Goal: Task Accomplishment & Management: Use online tool/utility

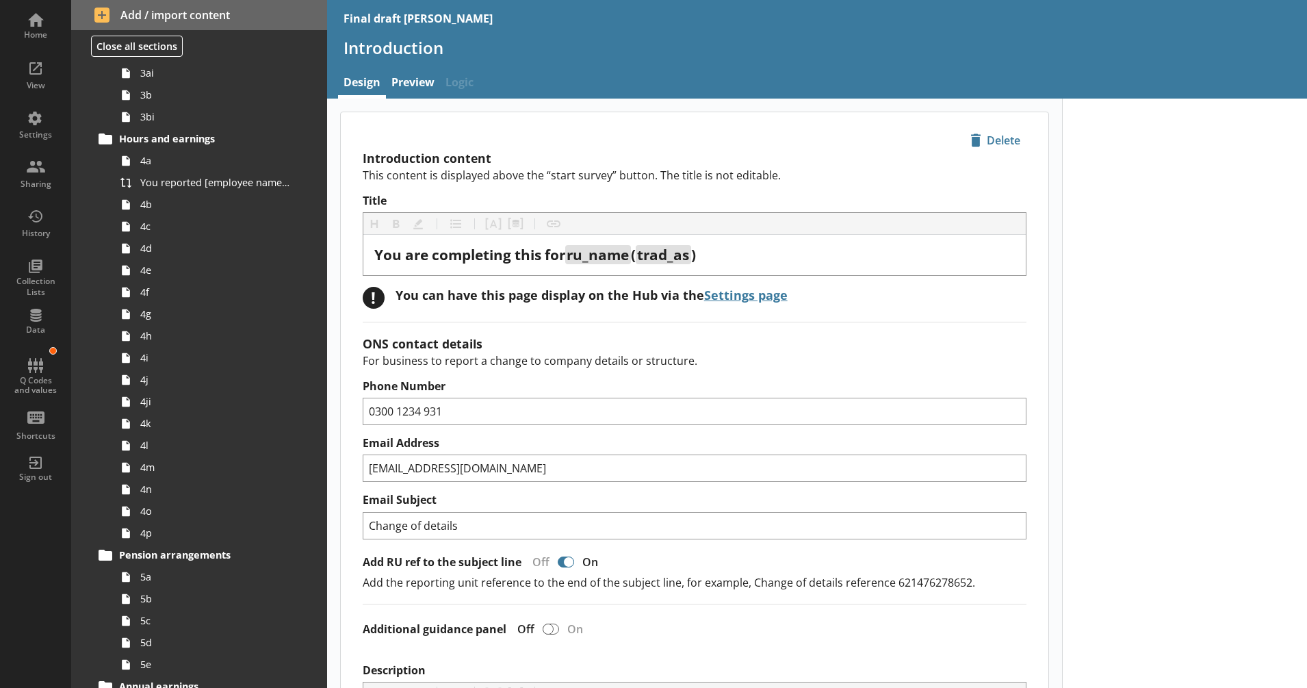
scroll to position [319, 0]
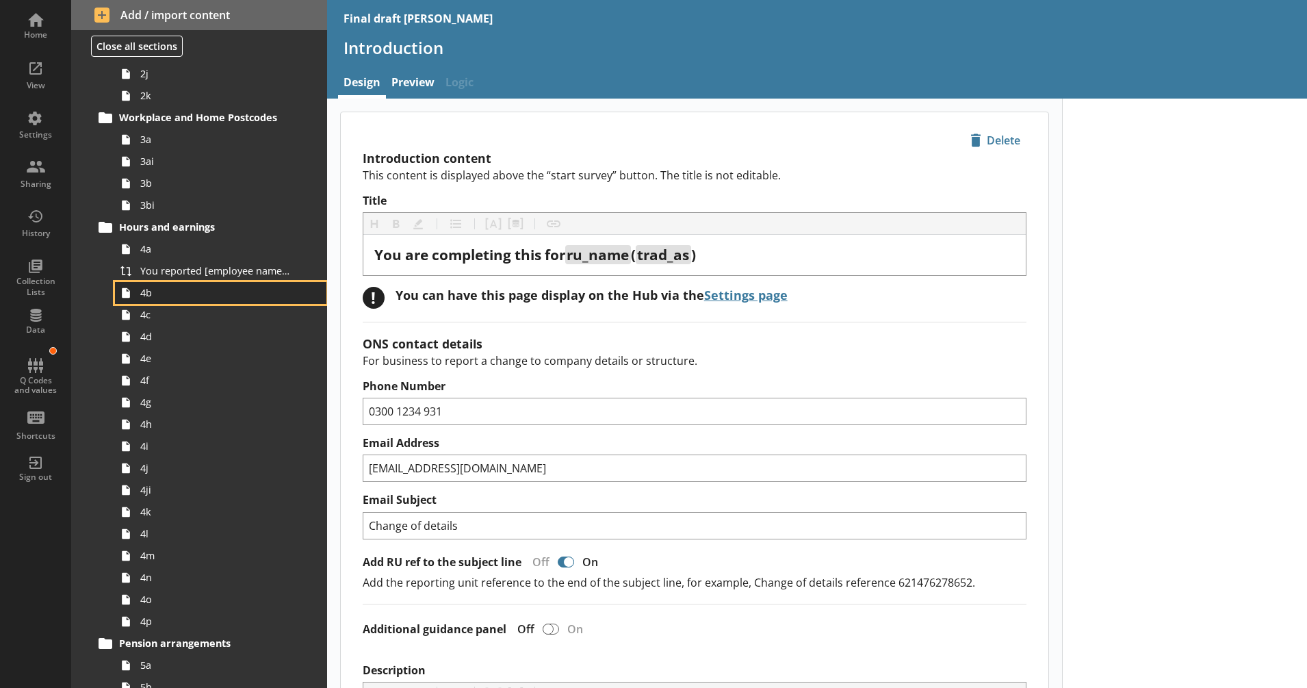
click at [205, 291] on span "4b" at bounding box center [215, 292] width 151 height 13
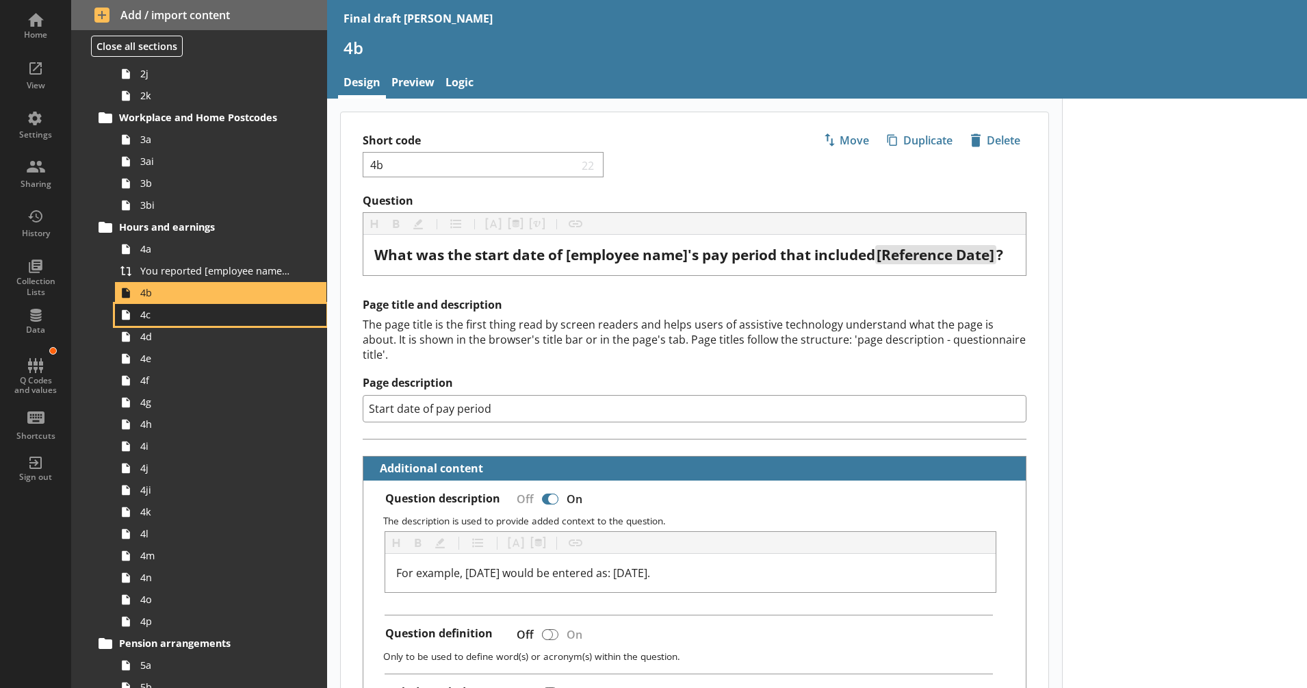
click at [200, 309] on span "4c" at bounding box center [215, 314] width 151 height 13
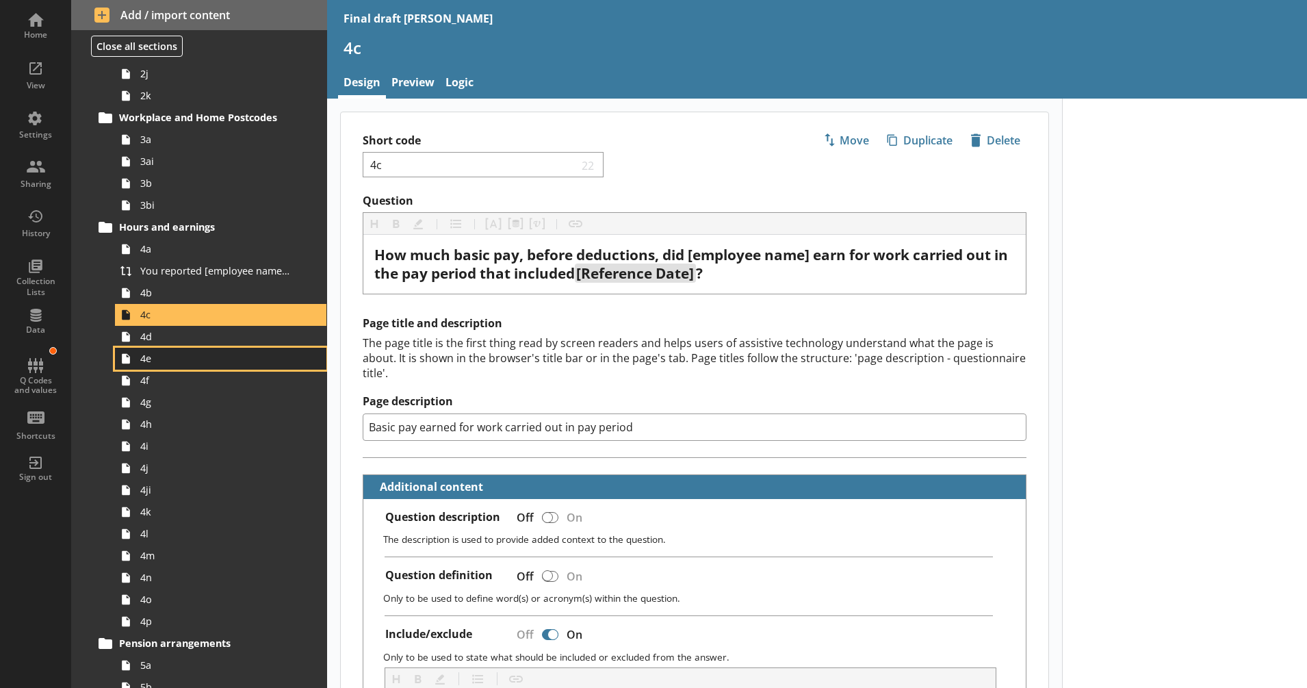
click at [225, 350] on link "4e" at bounding box center [220, 359] width 211 height 22
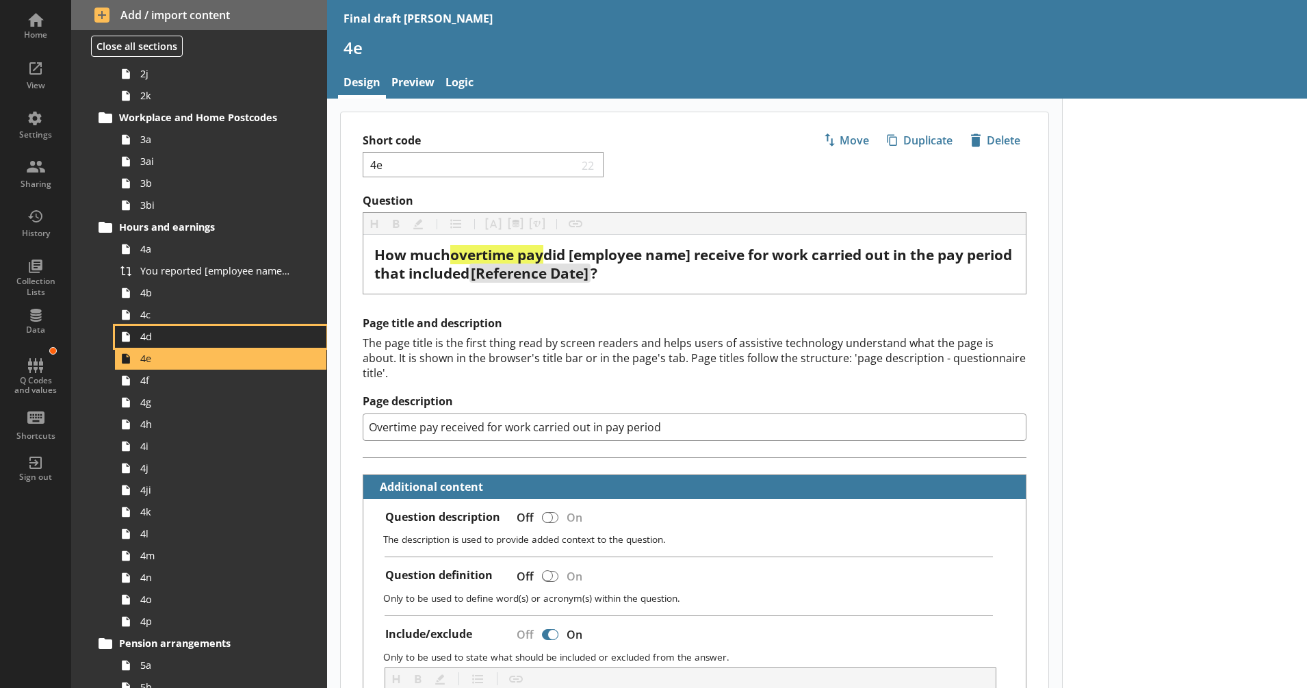
click at [221, 337] on span "4d" at bounding box center [215, 336] width 151 height 13
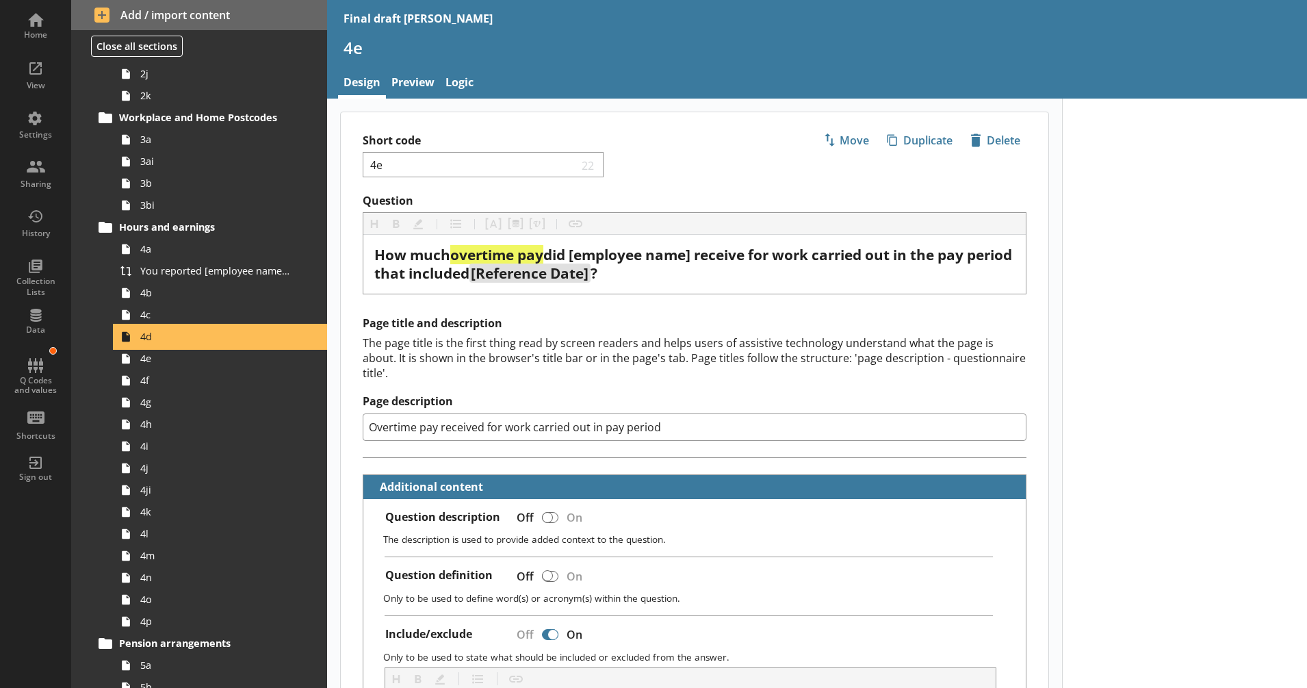
type textarea "x"
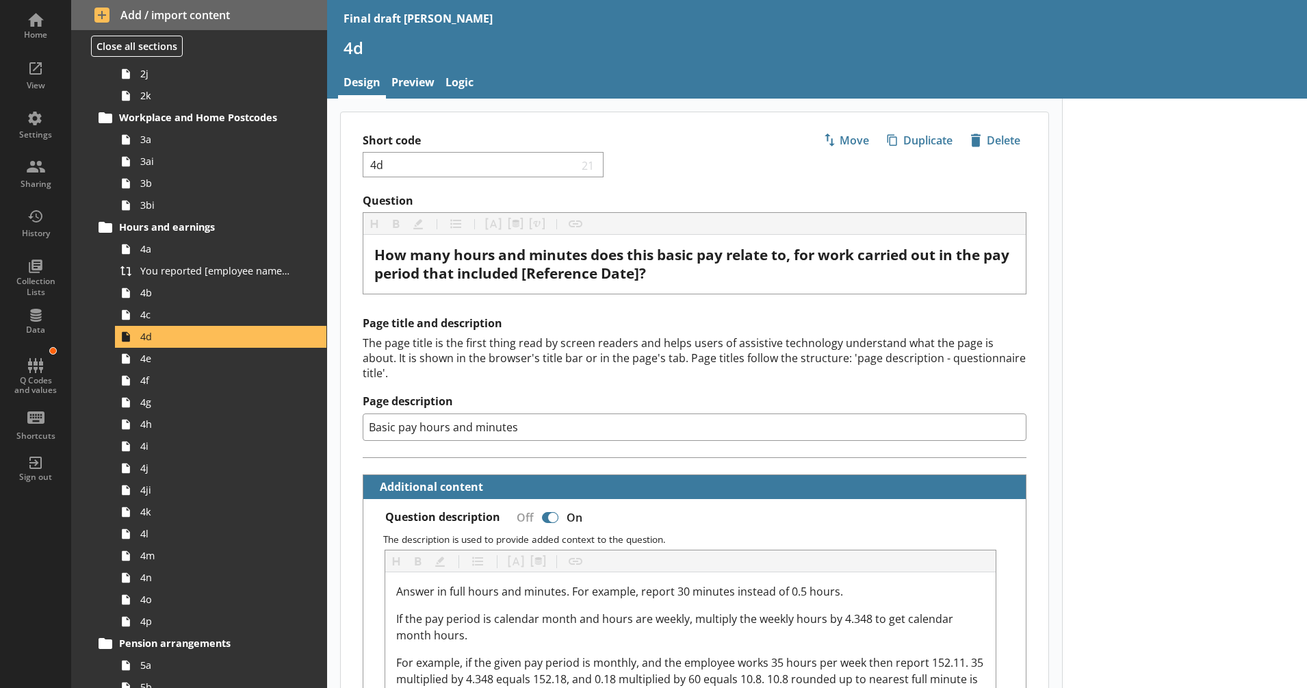
click at [409, 348] on div "The page title is the first thing read by screen readers and helps users of ass…" at bounding box center [695, 357] width 664 height 45
click at [413, 86] on link "Preview" at bounding box center [413, 83] width 54 height 29
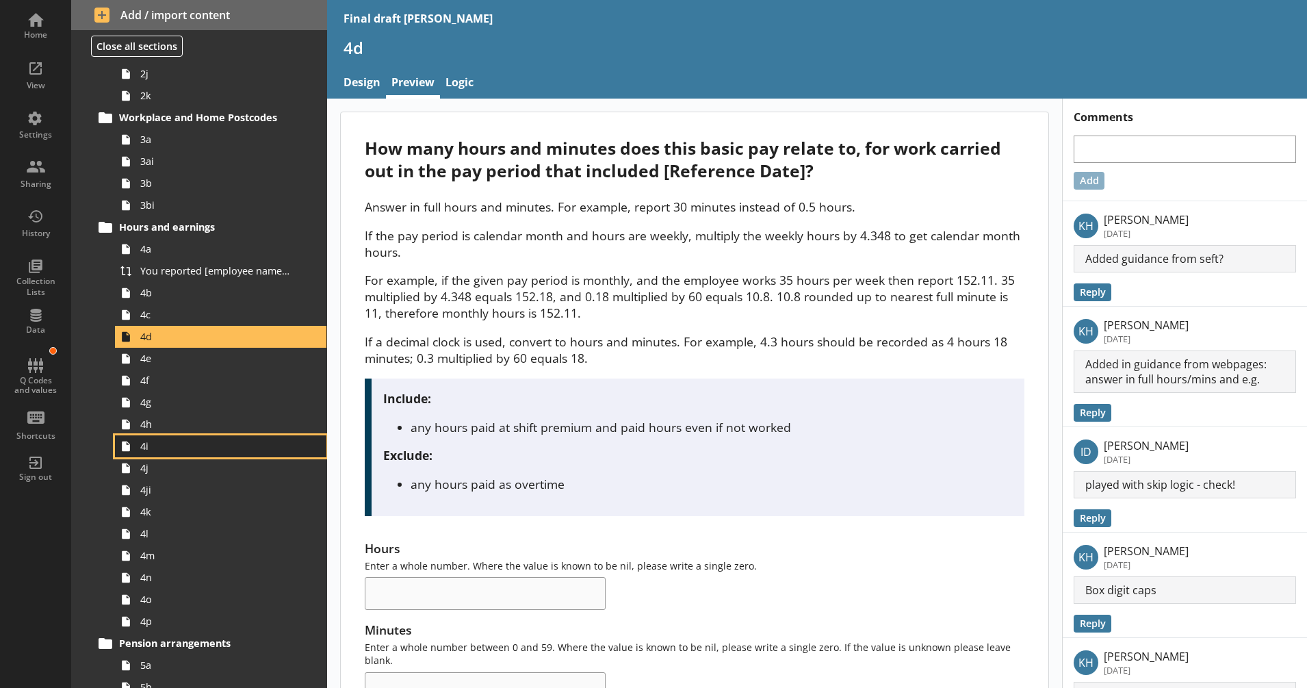
click at [176, 456] on link "4i" at bounding box center [220, 446] width 211 height 22
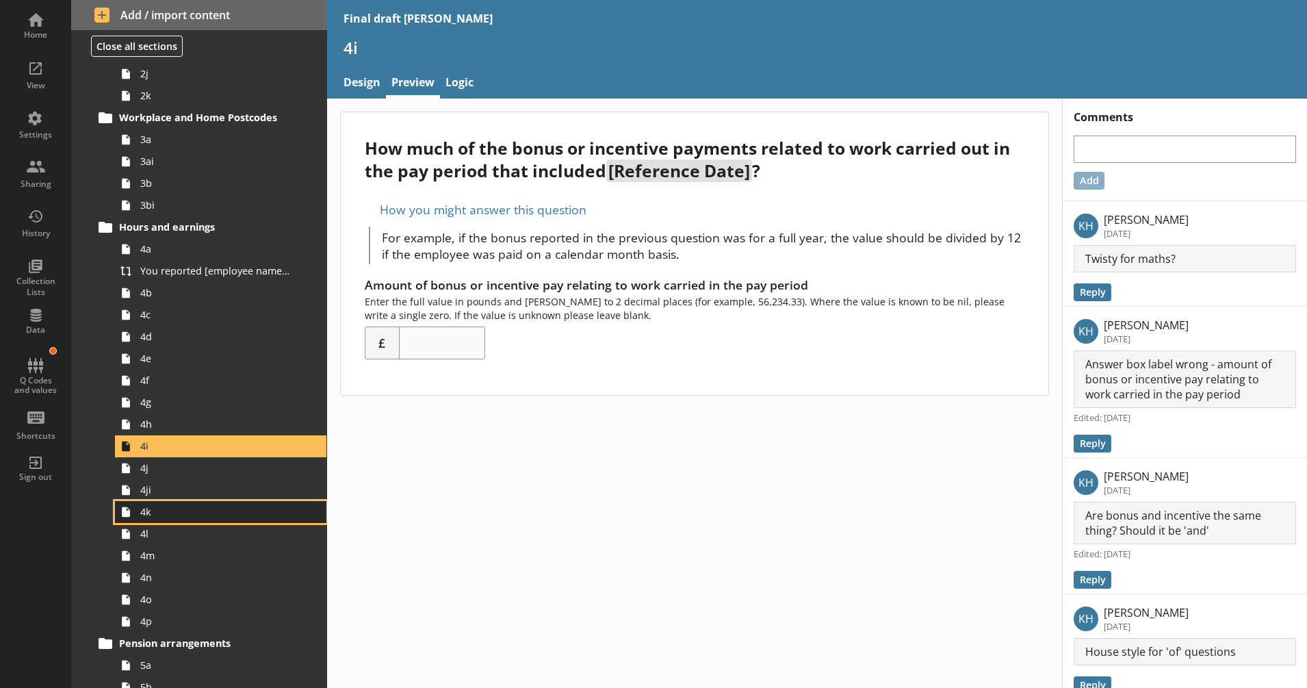
click at [180, 514] on span "4k" at bounding box center [215, 511] width 151 height 13
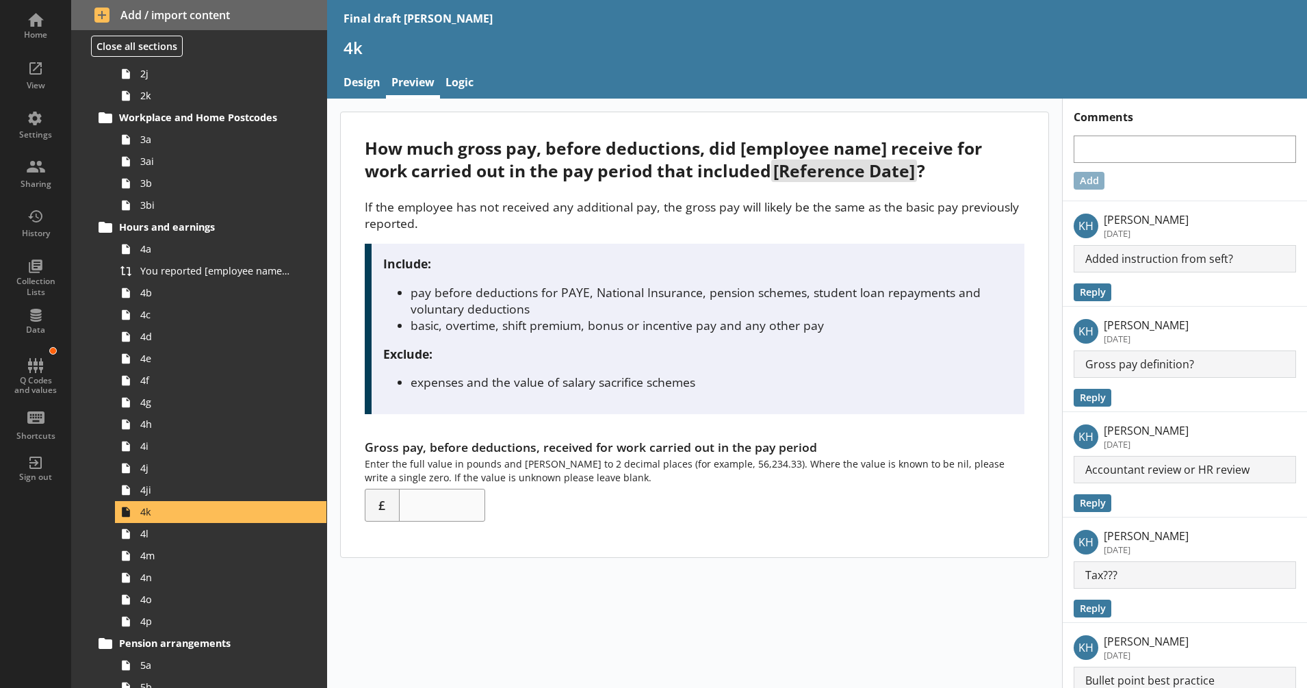
click at [363, 576] on div "How much gross pay, before deductions, did [employee name] receive for work car…" at bounding box center [694, 479] width 735 height 761
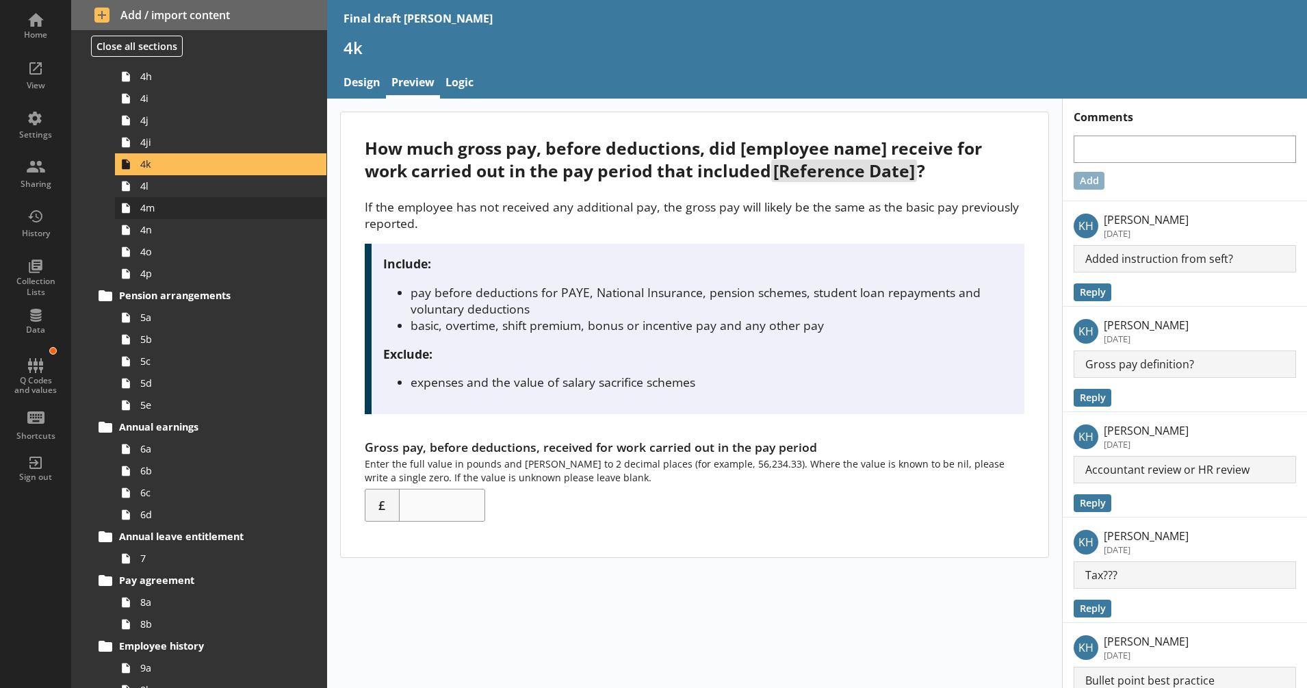
scroll to position [856, 0]
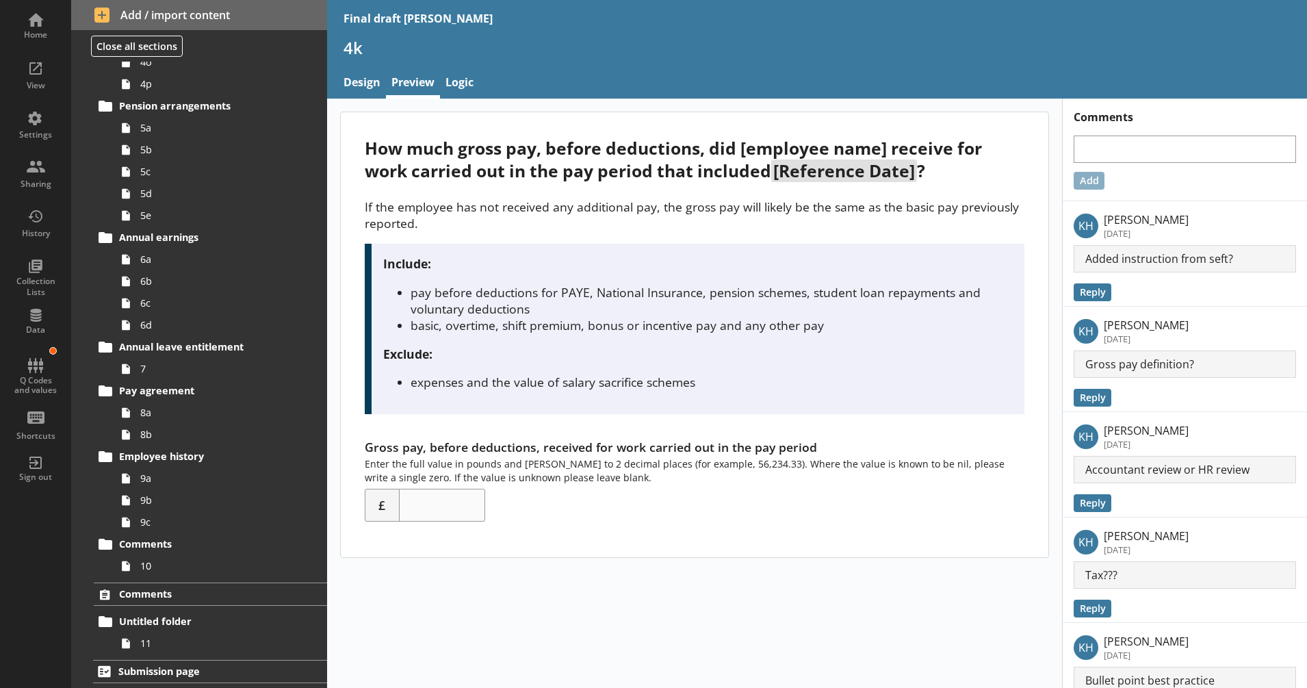
click at [703, 558] on div "How much gross pay, before deductions, did [employee name] receive for work car…" at bounding box center [694, 335] width 709 height 446
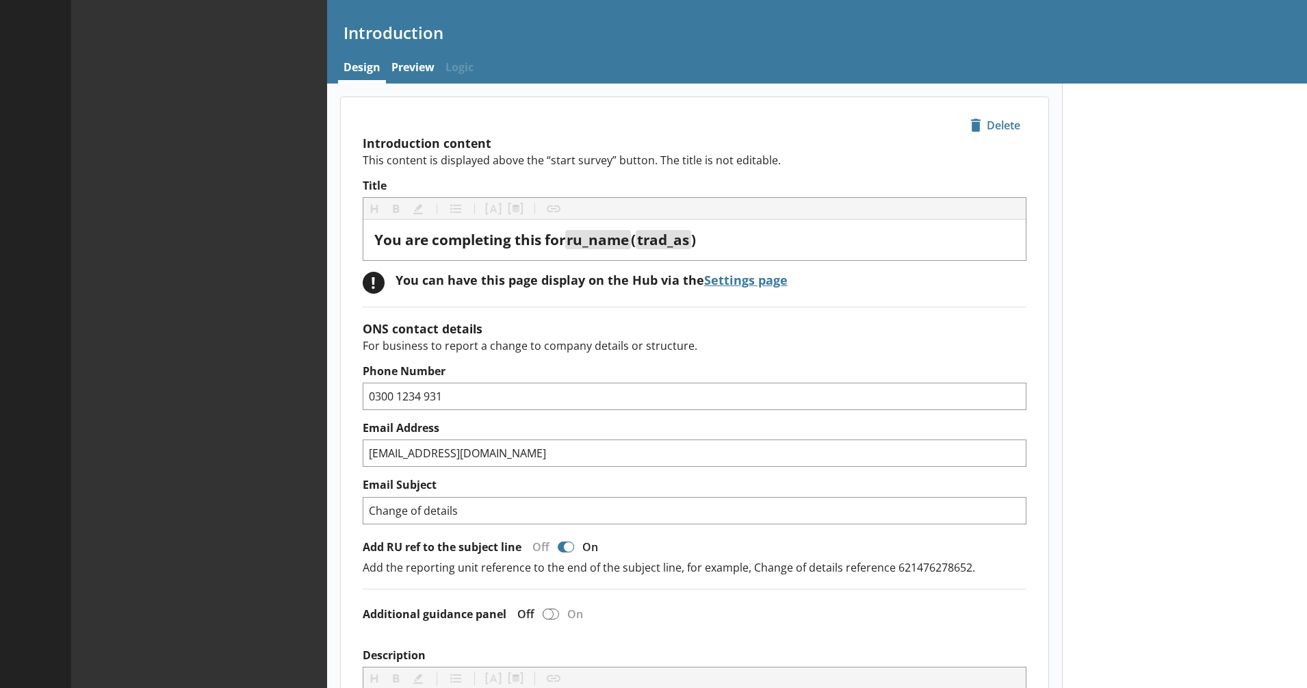
type textarea "x"
